Goal: Information Seeking & Learning: Learn about a topic

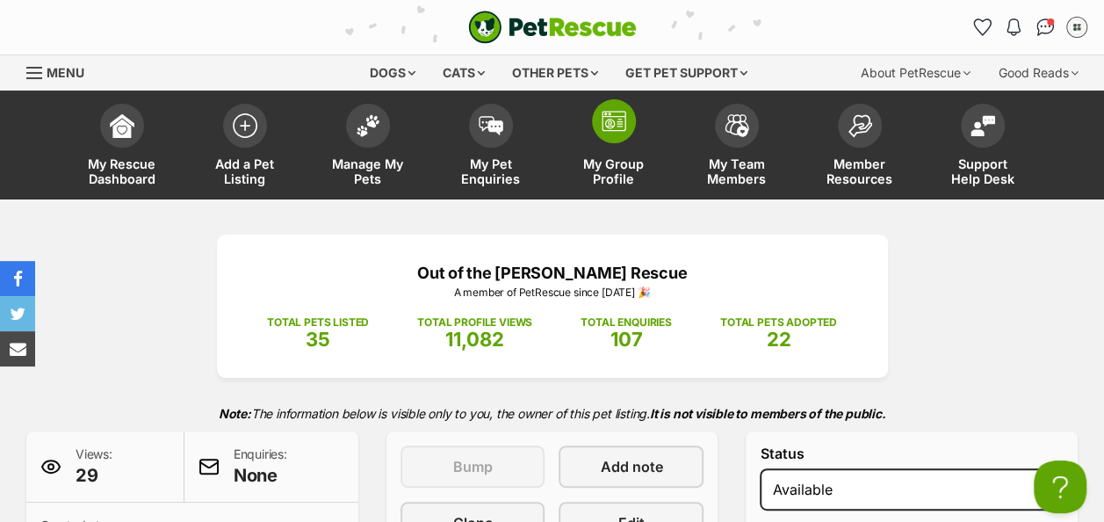
click at [607, 122] on img at bounding box center [614, 121] width 25 height 21
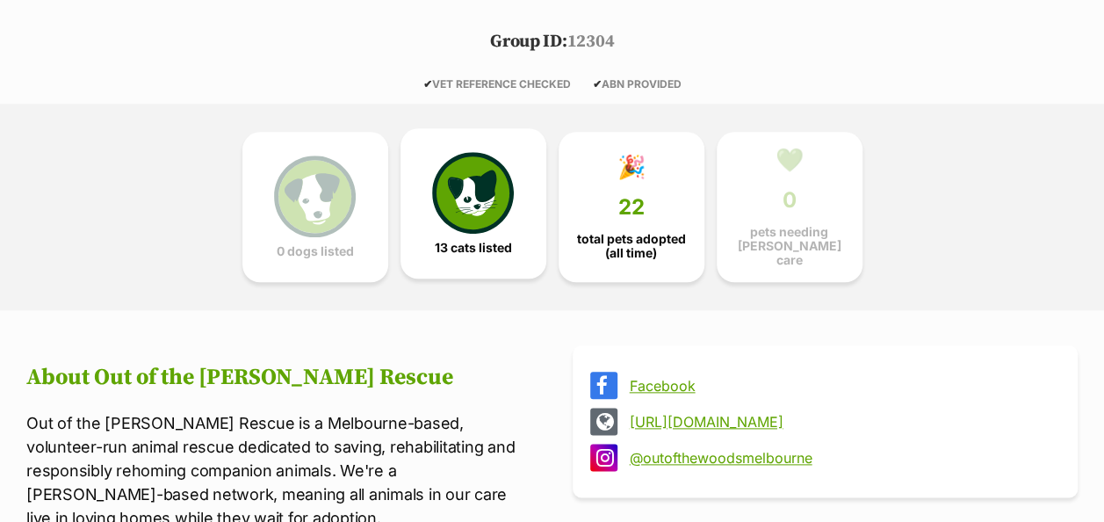
click at [482, 177] on img at bounding box center [472, 192] width 81 height 81
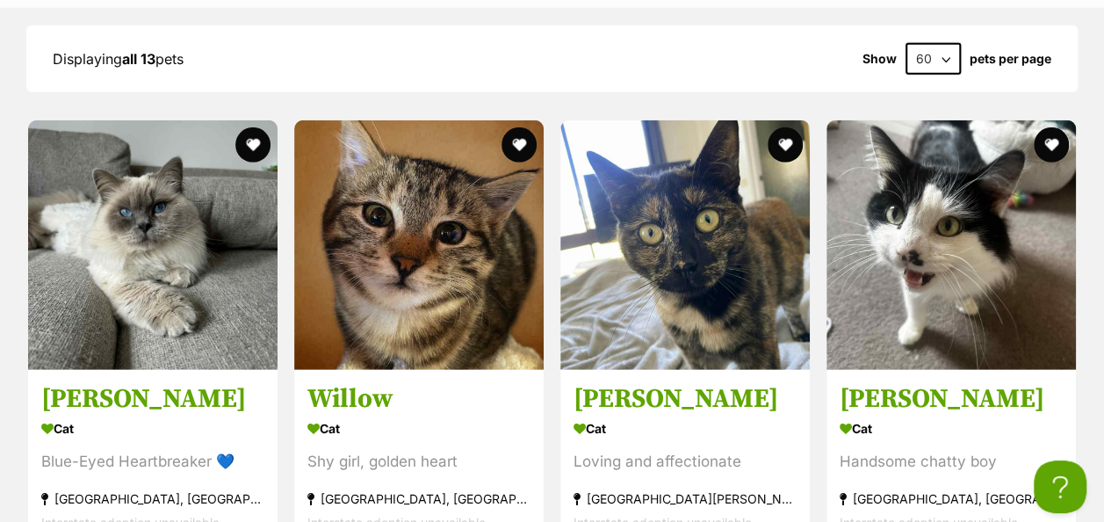
scroll to position [2508, 0]
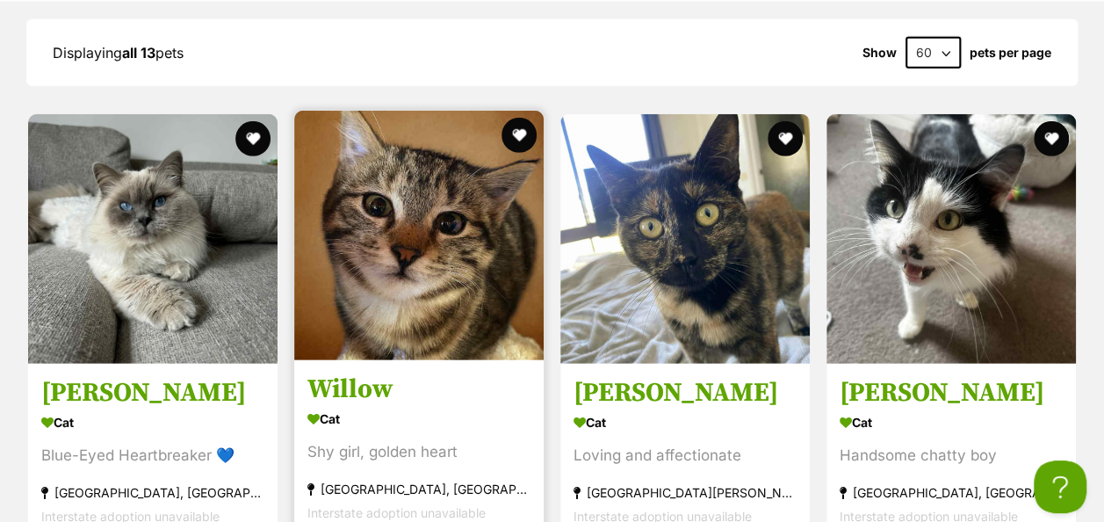
click at [473, 223] on img at bounding box center [419, 236] width 250 height 250
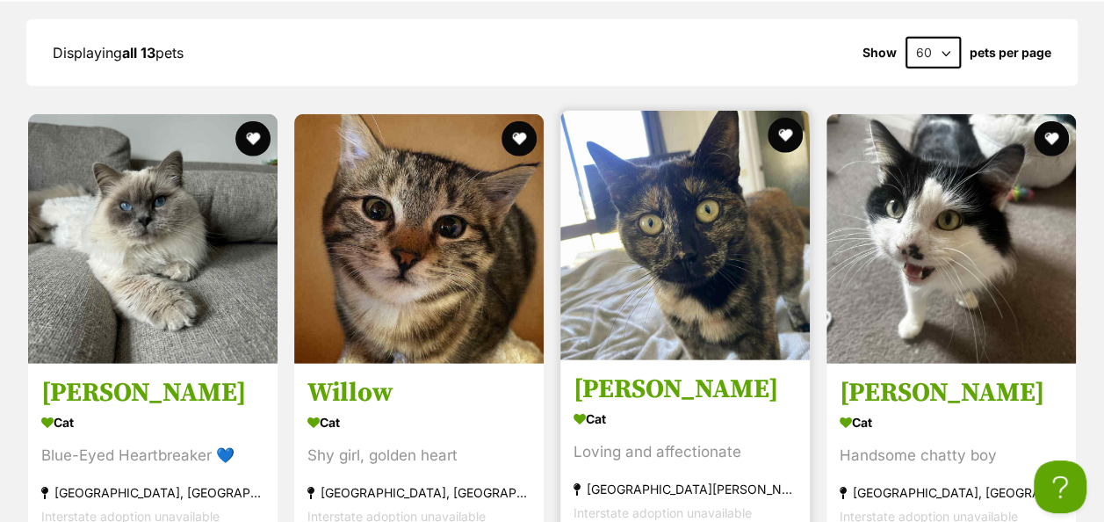
click at [692, 214] on img at bounding box center [686, 236] width 250 height 250
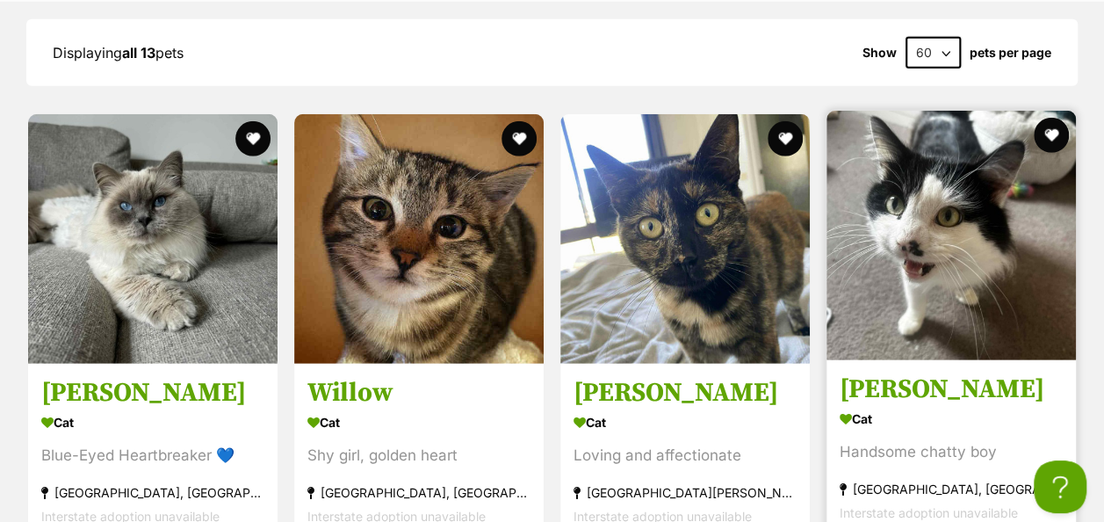
click at [890, 186] on img at bounding box center [952, 236] width 250 height 250
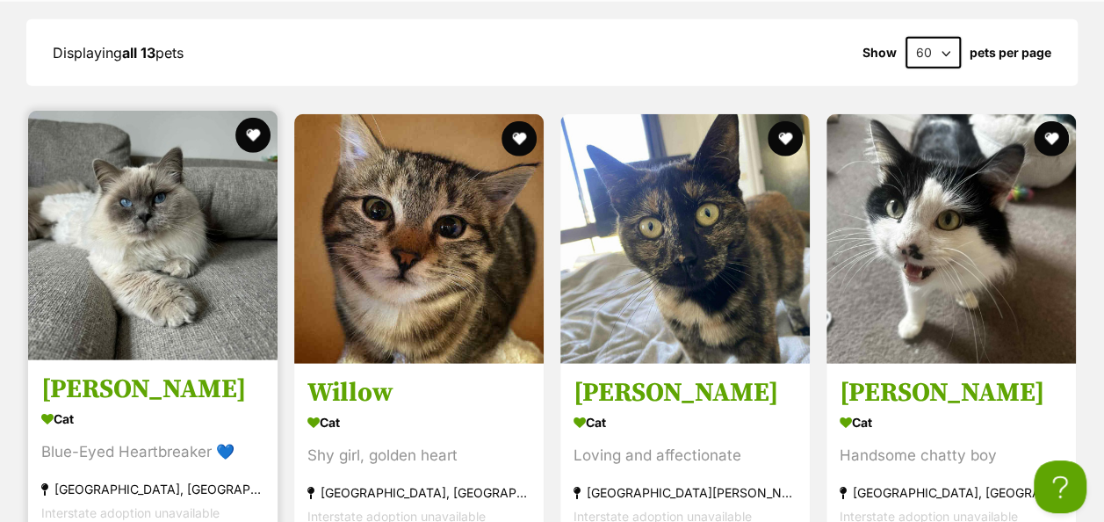
click at [106, 199] on img at bounding box center [153, 236] width 250 height 250
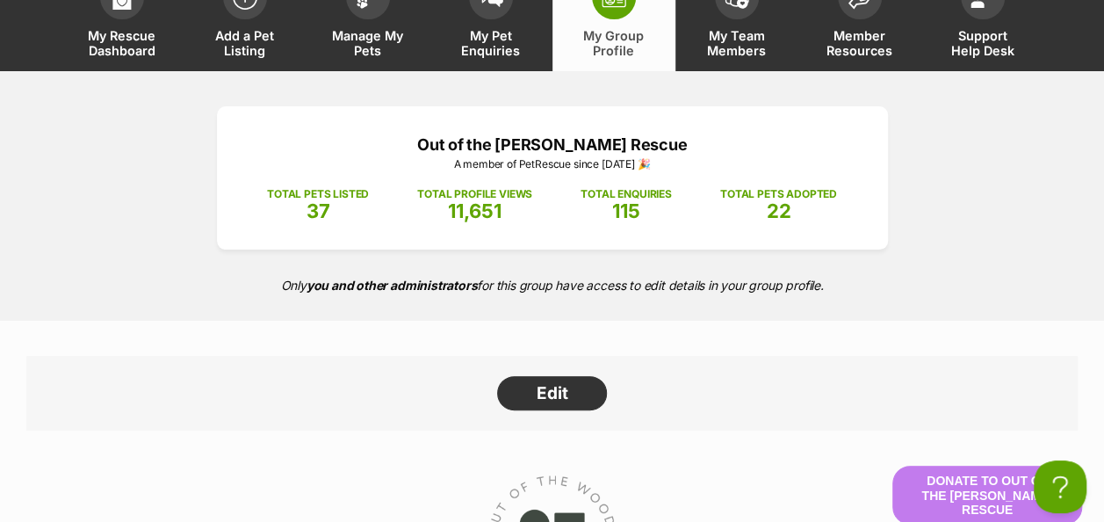
scroll to position [0, 0]
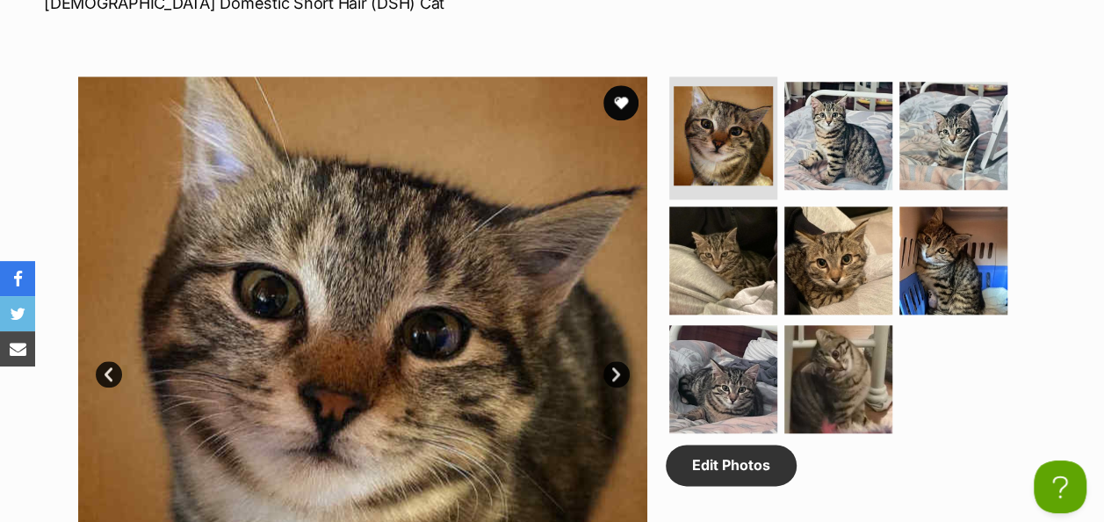
scroll to position [828, 0]
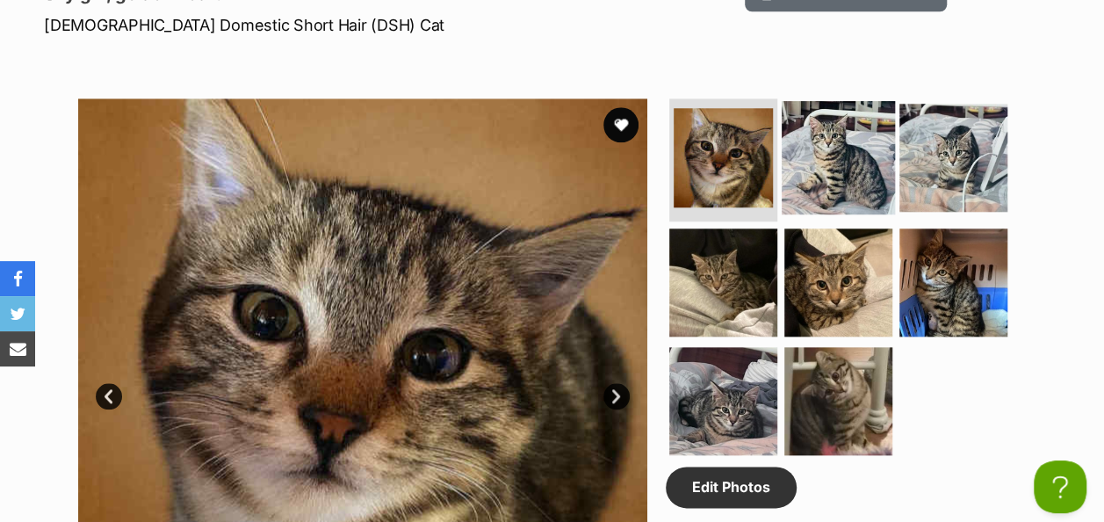
click at [859, 153] on img at bounding box center [838, 157] width 113 height 113
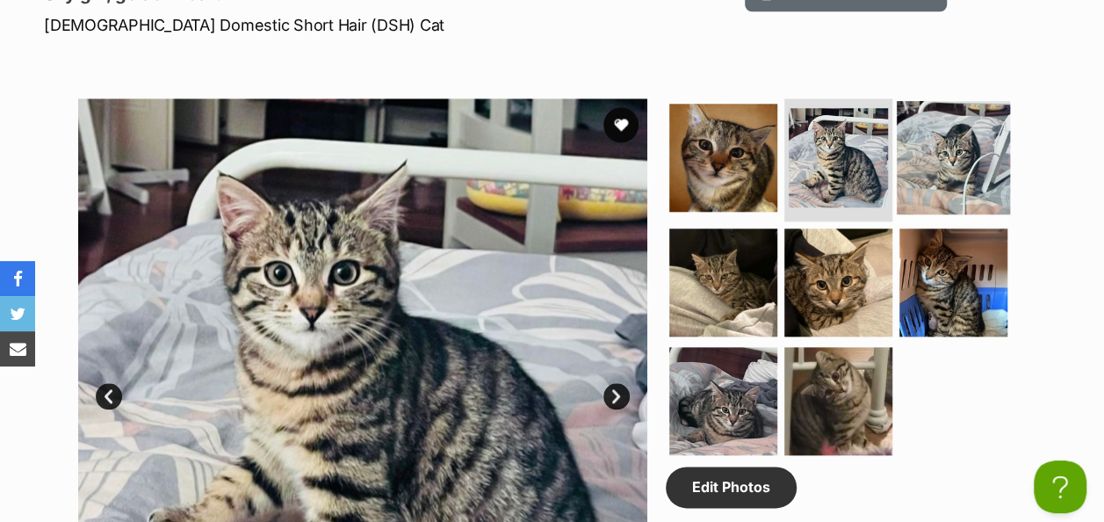
click at [952, 141] on img at bounding box center [953, 157] width 113 height 113
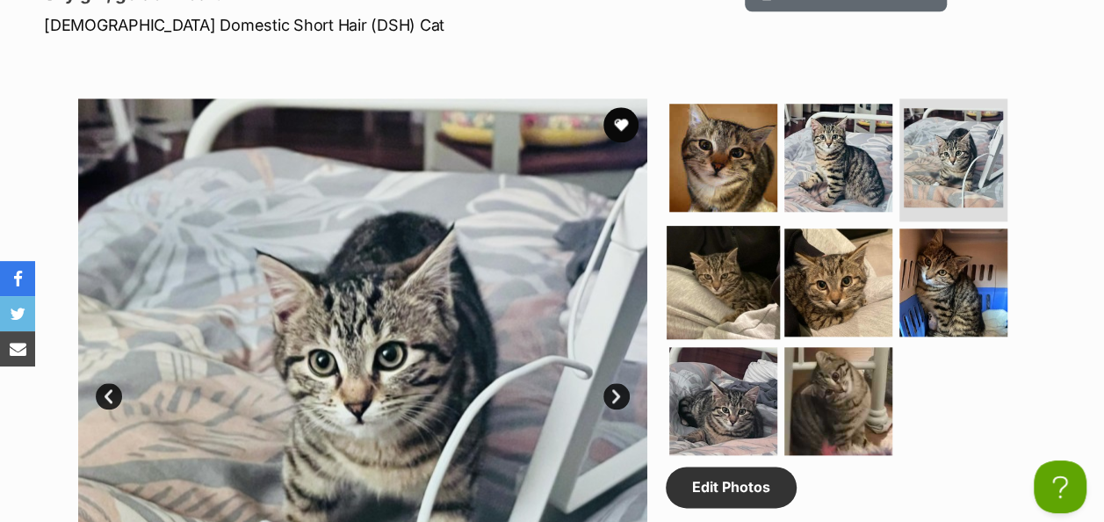
click at [730, 267] on img at bounding box center [723, 281] width 113 height 113
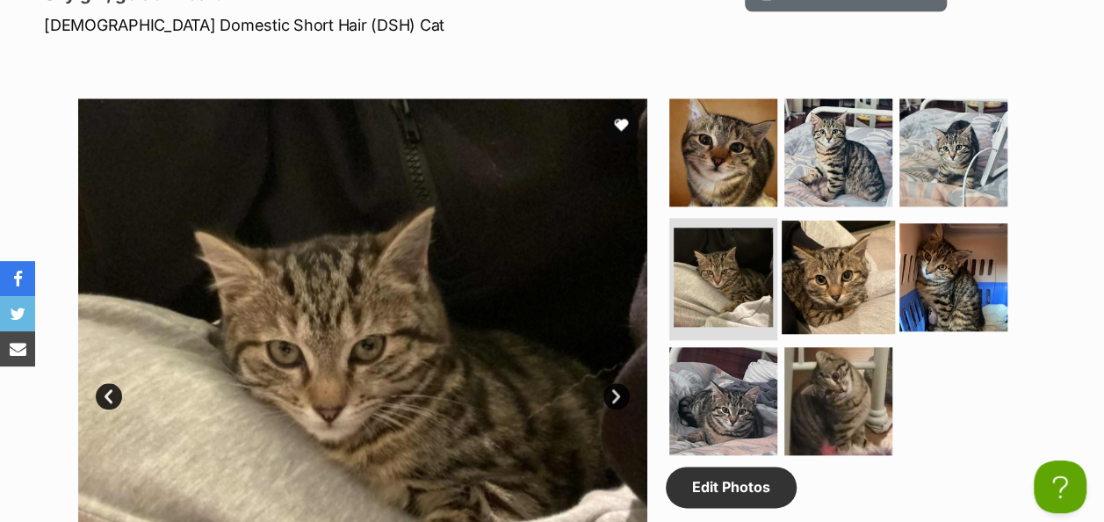
click at [850, 289] on img at bounding box center [838, 276] width 113 height 113
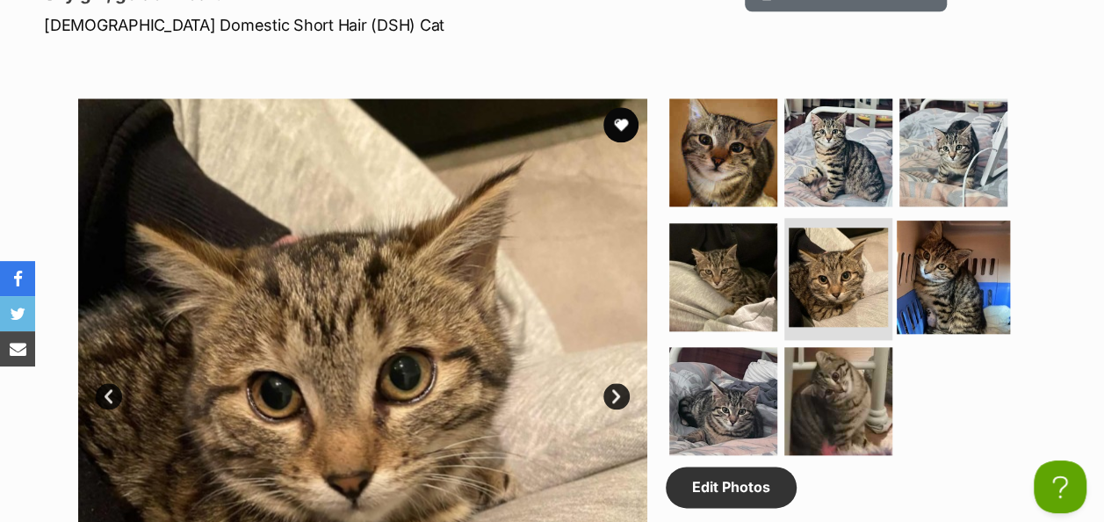
click at [959, 284] on img at bounding box center [953, 276] width 113 height 113
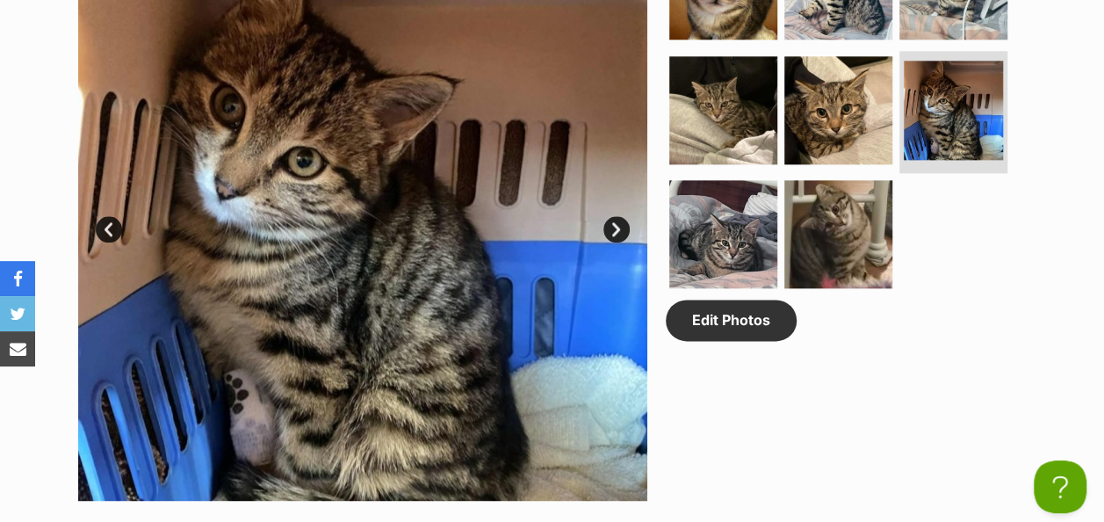
scroll to position [1027, 0]
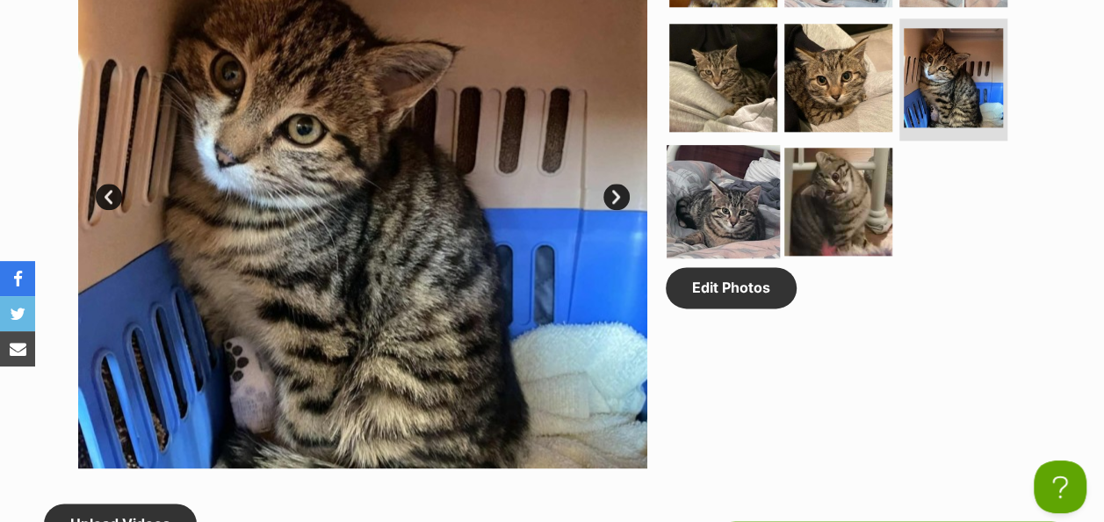
click at [718, 177] on img at bounding box center [723, 201] width 113 height 113
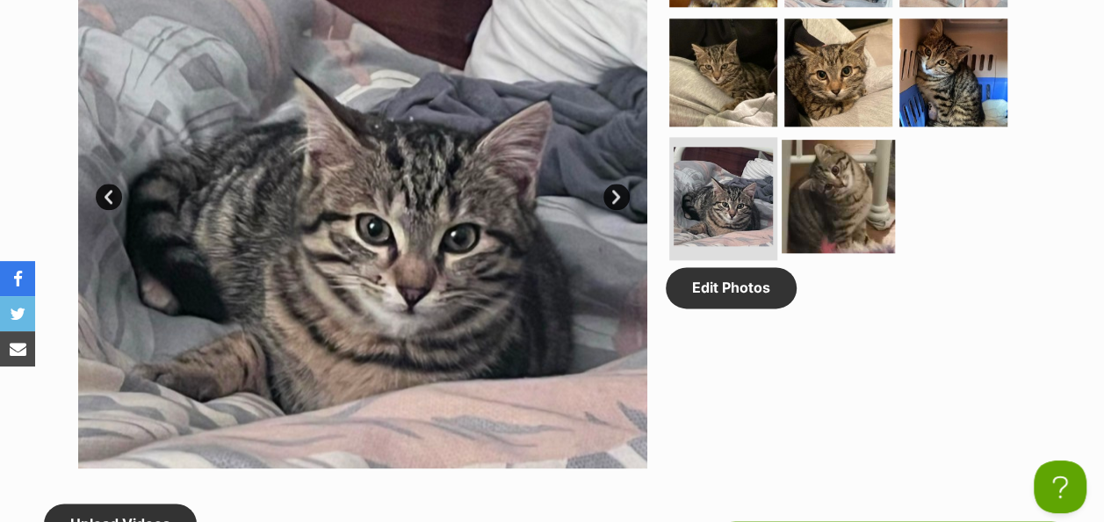
click at [824, 192] on img at bounding box center [838, 196] width 113 height 113
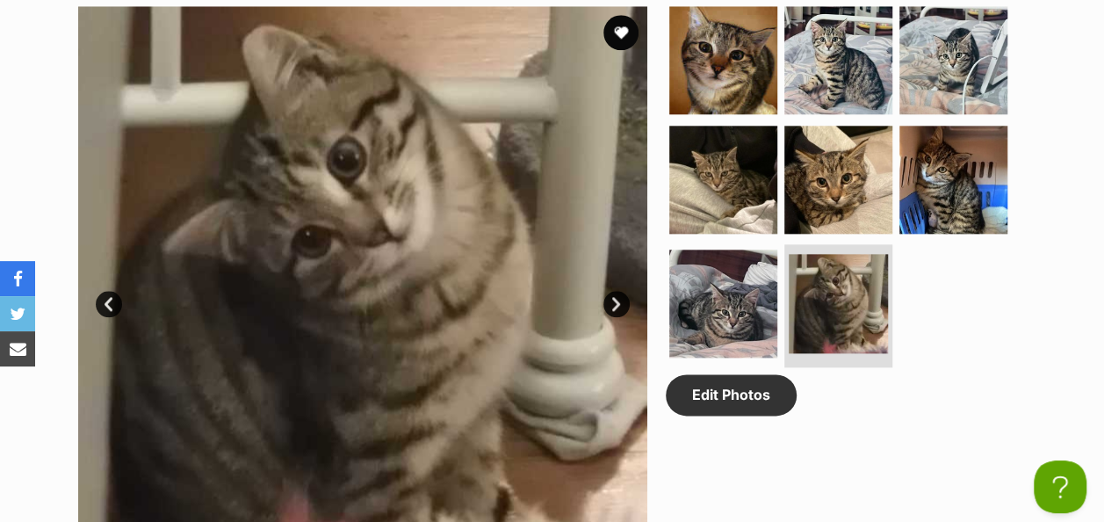
scroll to position [952, 0]
